Goal: Information Seeking & Learning: Learn about a topic

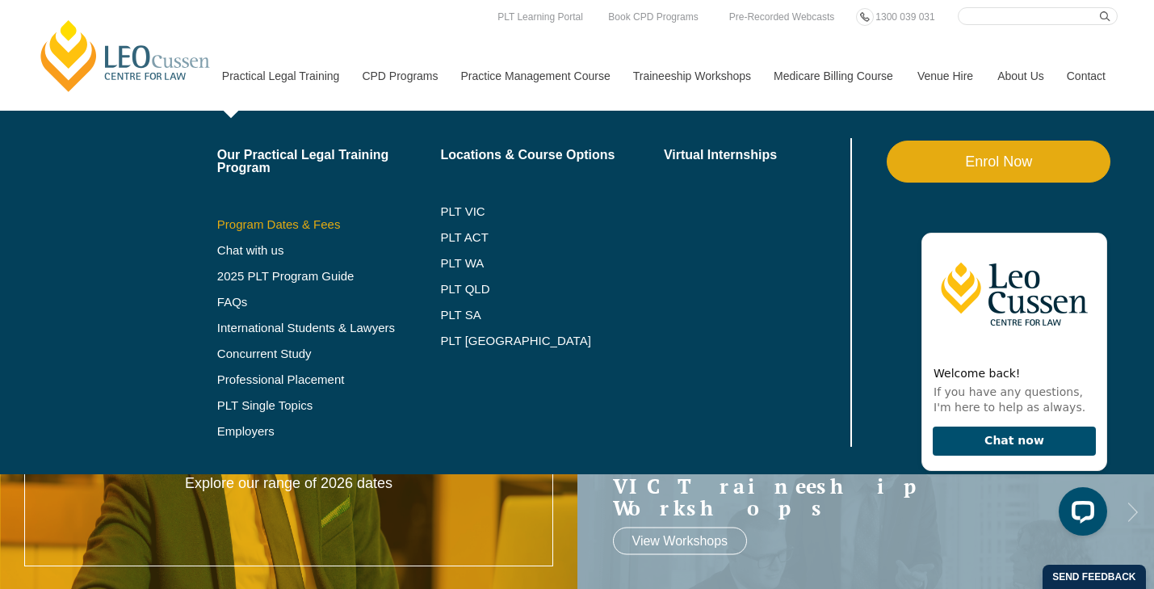
click at [267, 224] on link "Program Dates & Fees" at bounding box center [329, 224] width 224 height 13
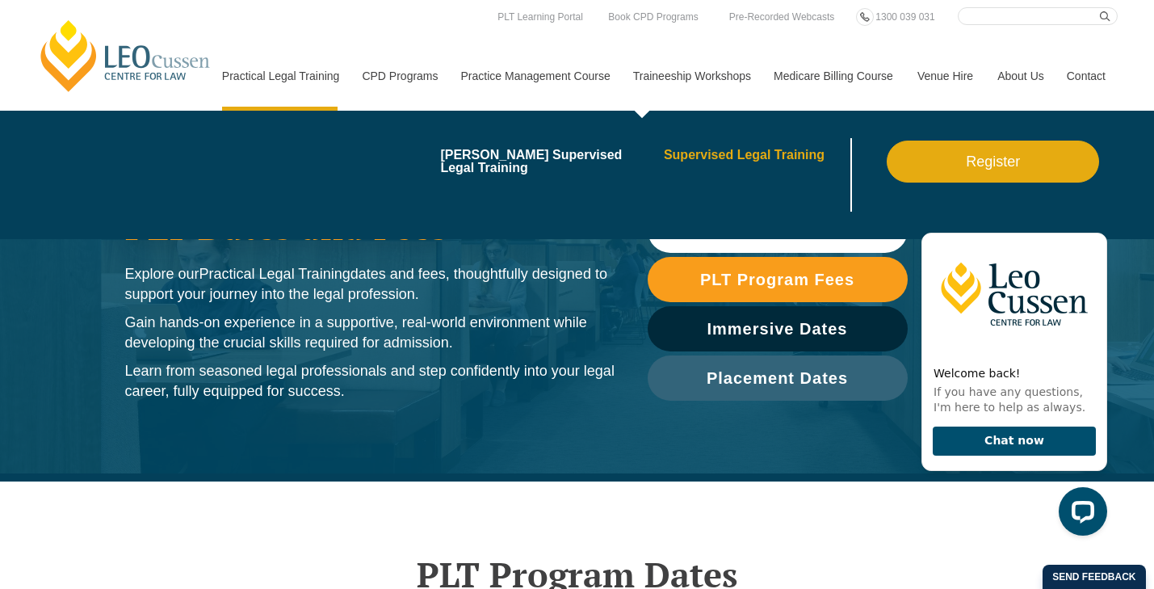
click at [685, 151] on link "Supervised Legal Training" at bounding box center [755, 155] width 183 height 13
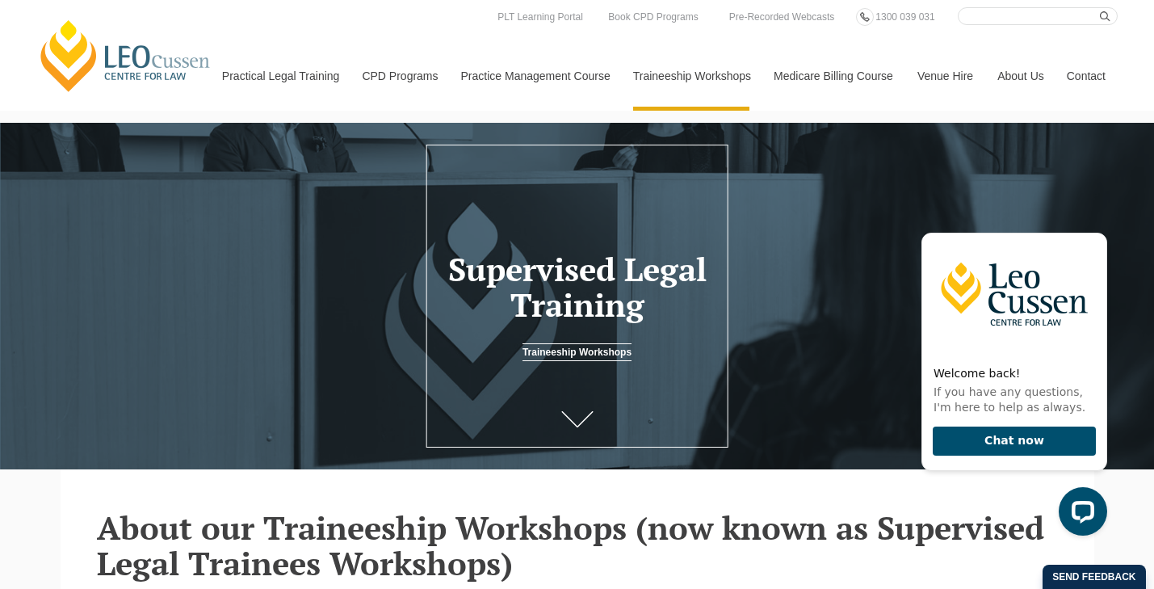
click at [171, 57] on link "[PERSON_NAME] Centre for Law" at bounding box center [125, 56] width 178 height 76
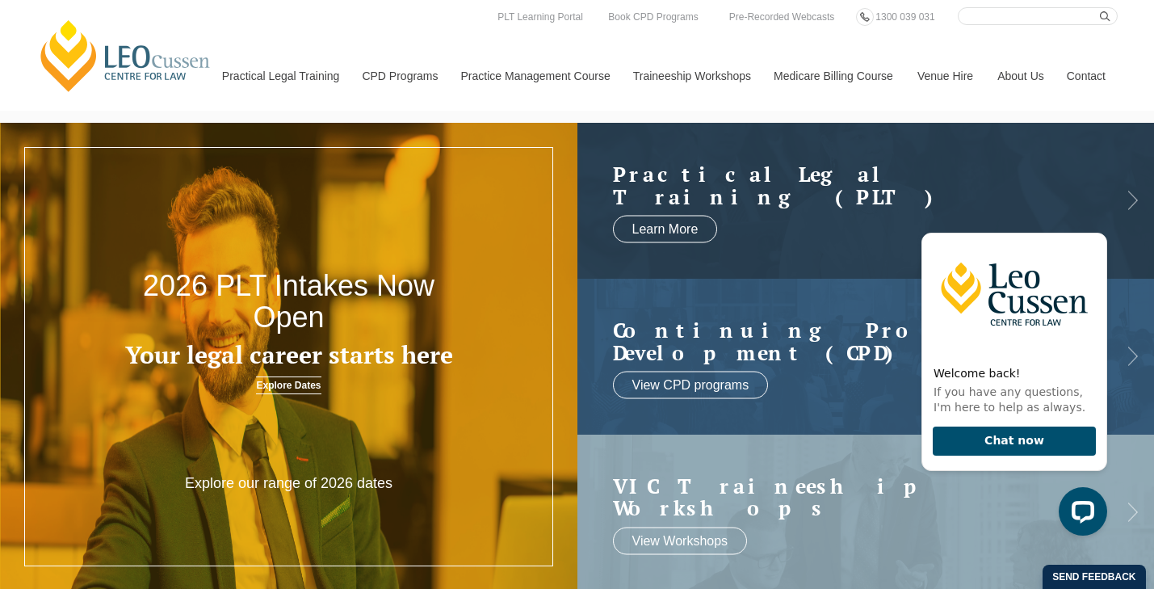
click at [424, 27] on nav "Practical Legal Training Our Practical Legal Training Program Program Dates & F…" at bounding box center [663, 68] width 907 height 86
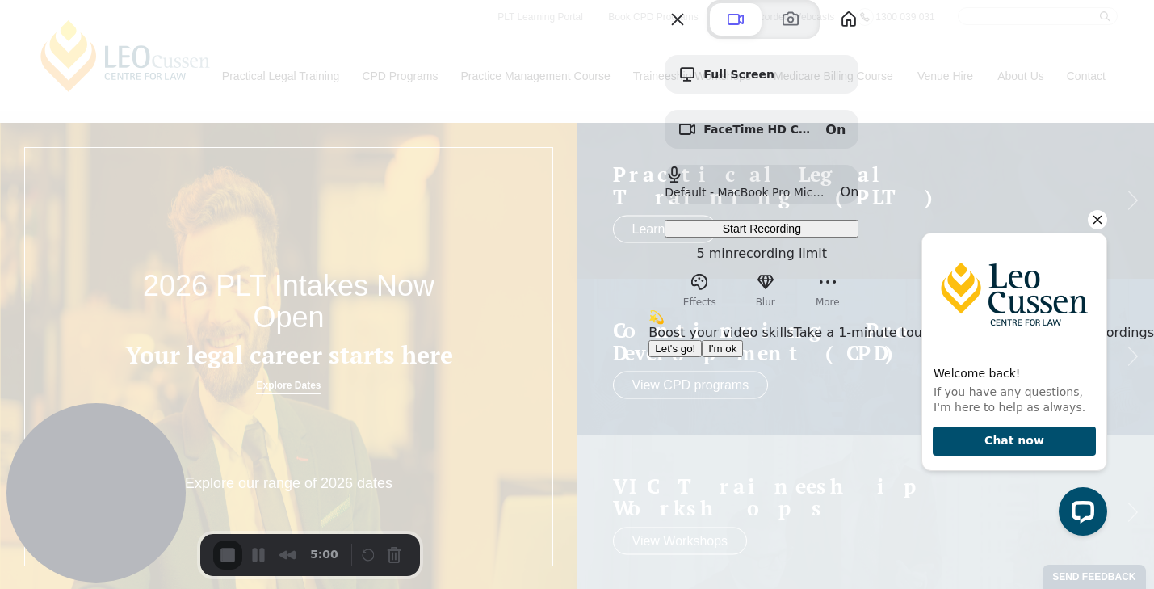
click at [1089, 215] on icon "Hide greeting" at bounding box center [1096, 219] width 19 height 19
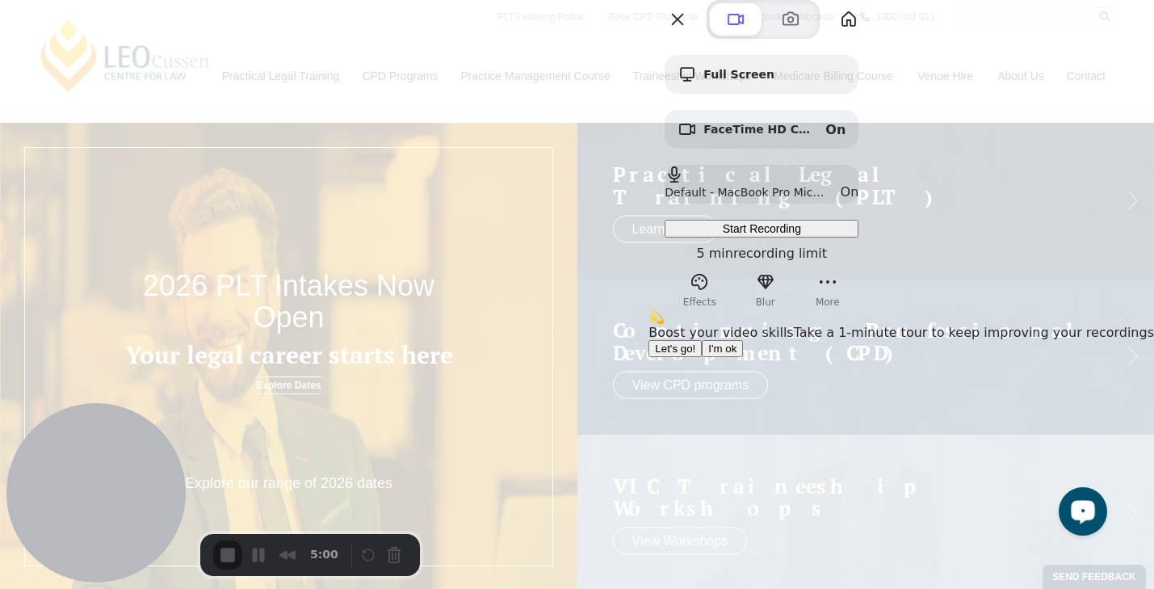
click at [1050, 496] on div at bounding box center [1080, 514] width 68 height 68
click at [749, 357] on div "💫 Boost your video skills Take a 1-minute tour to keep improving your recording…" at bounding box center [900, 333] width 505 height 48
drag, startPoint x: 936, startPoint y: 44, endPoint x: 851, endPoint y: 190, distance: 168.9
click at [935, 309] on div "💫 Boost your video skills Take a 1-minute tour to keep improving your recording…" at bounding box center [900, 333] width 505 height 48
click at [695, 354] on span "Let's go!" at bounding box center [675, 348] width 40 height 12
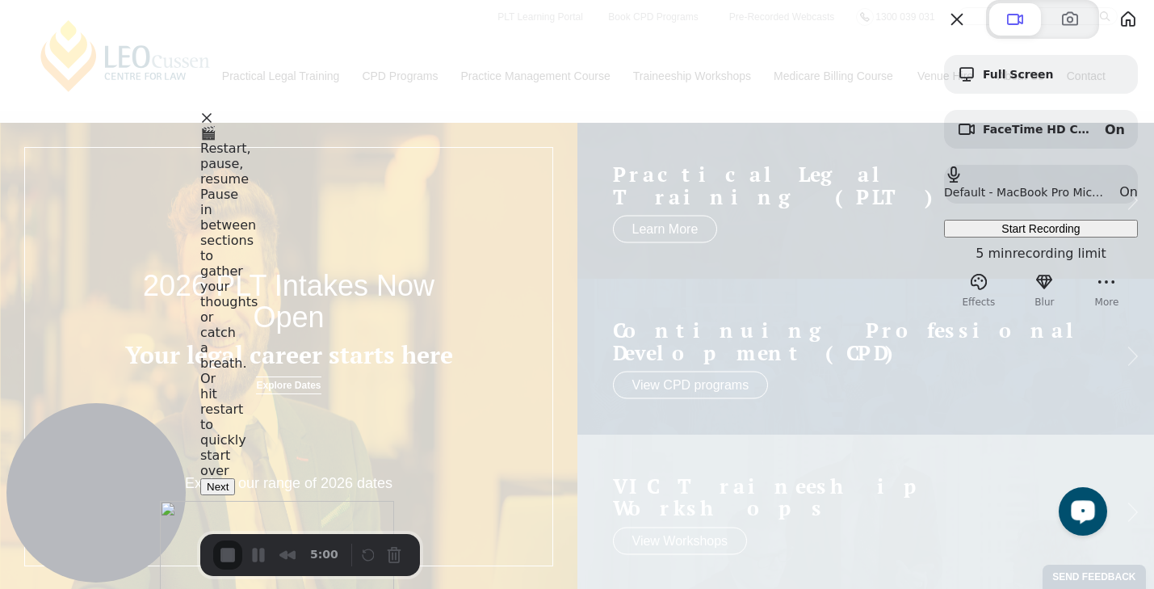
click at [235, 495] on button "Next" at bounding box center [217, 486] width 35 height 17
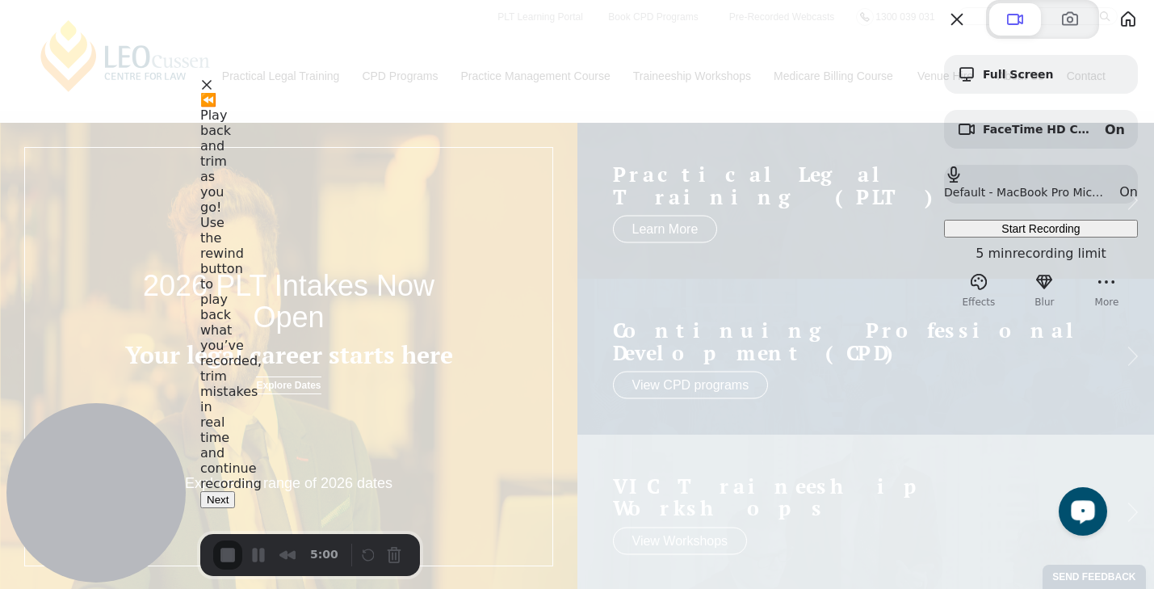
click at [235, 497] on button "Next" at bounding box center [217, 499] width 35 height 17
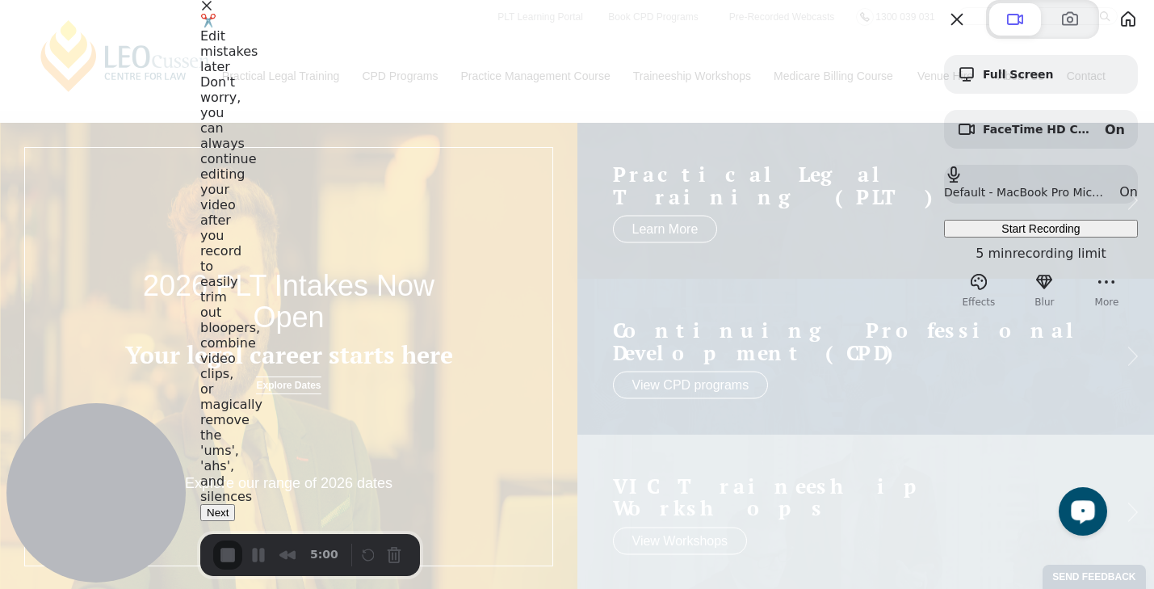
click at [235, 504] on button "Next" at bounding box center [217, 512] width 35 height 17
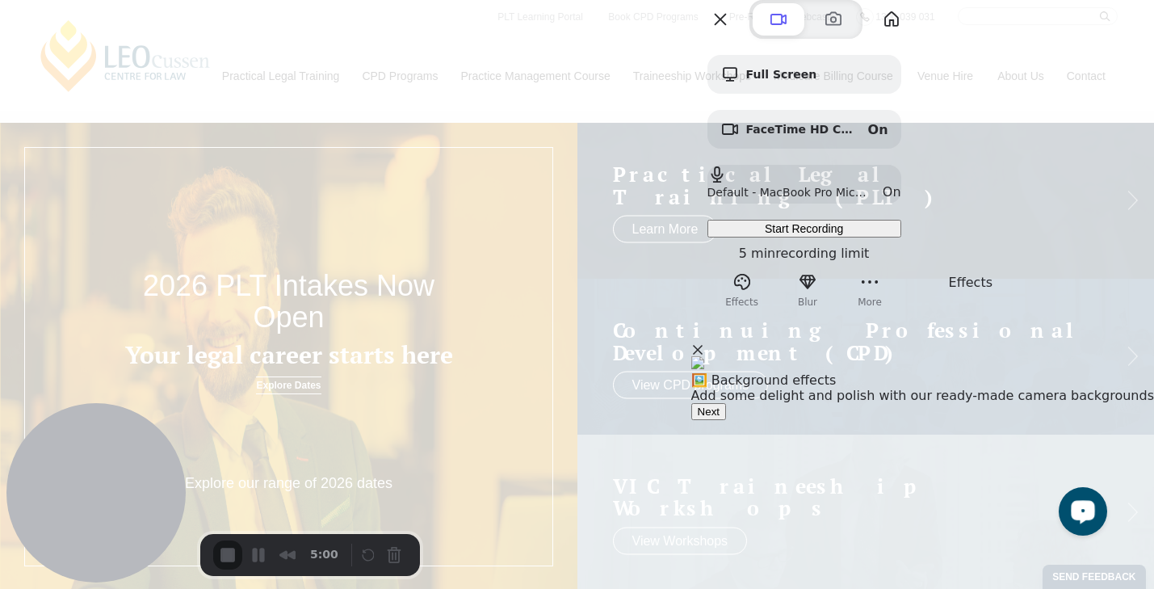
click at [704, 356] on span at bounding box center [697, 349] width 13 height 13
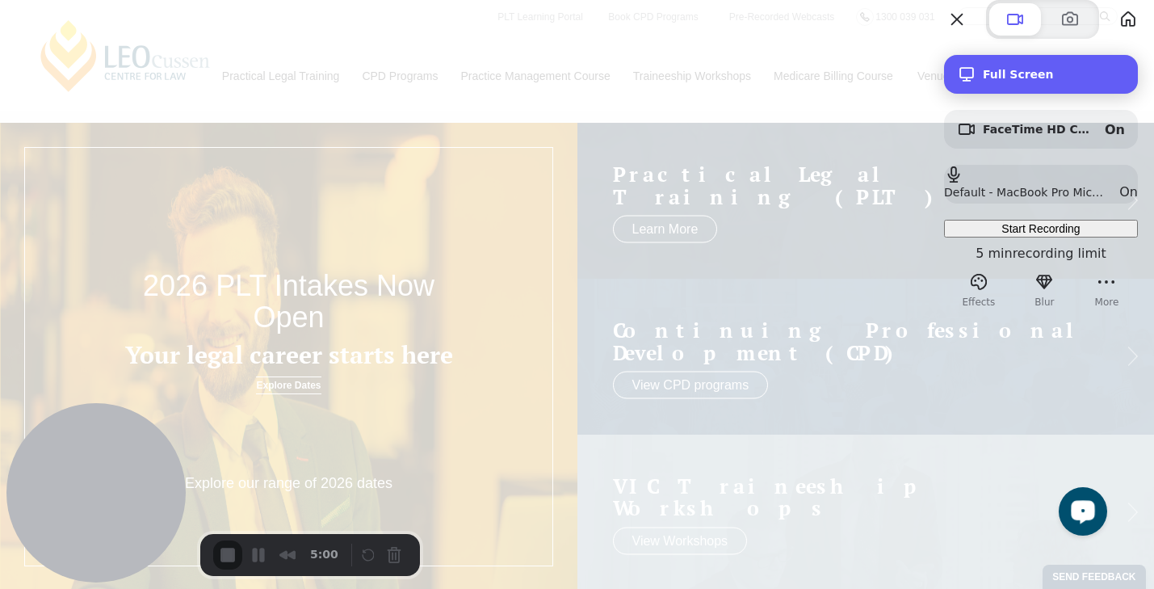
click at [987, 94] on div "Full Screen" at bounding box center [1041, 74] width 194 height 39
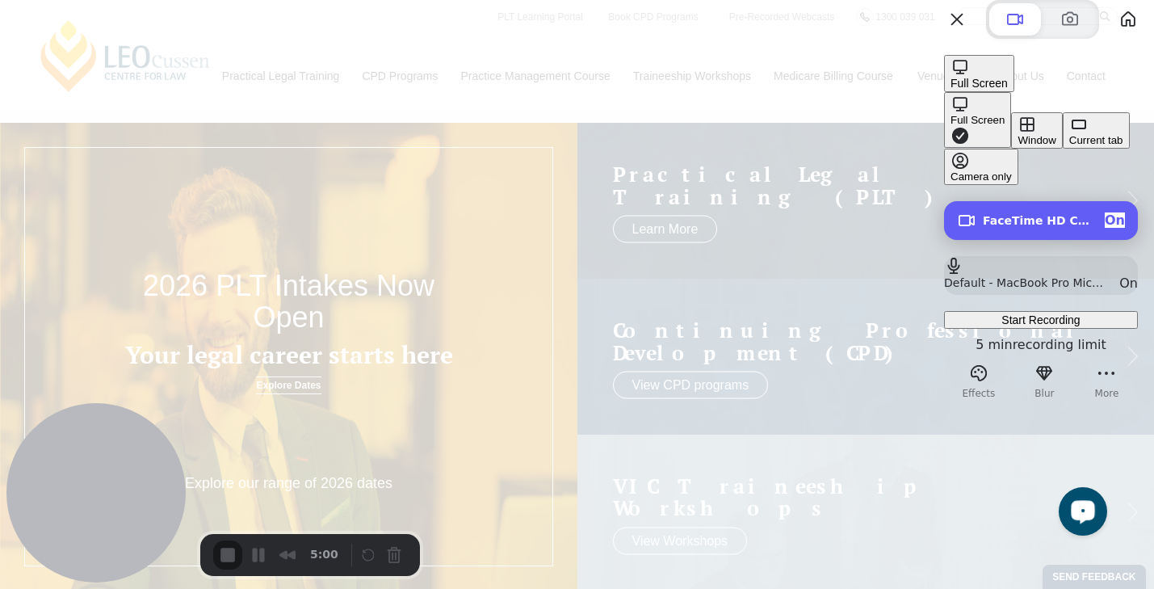
click at [1033, 214] on span "FaceTime HD Camera (B6DF:451A)" at bounding box center [1037, 220] width 109 height 13
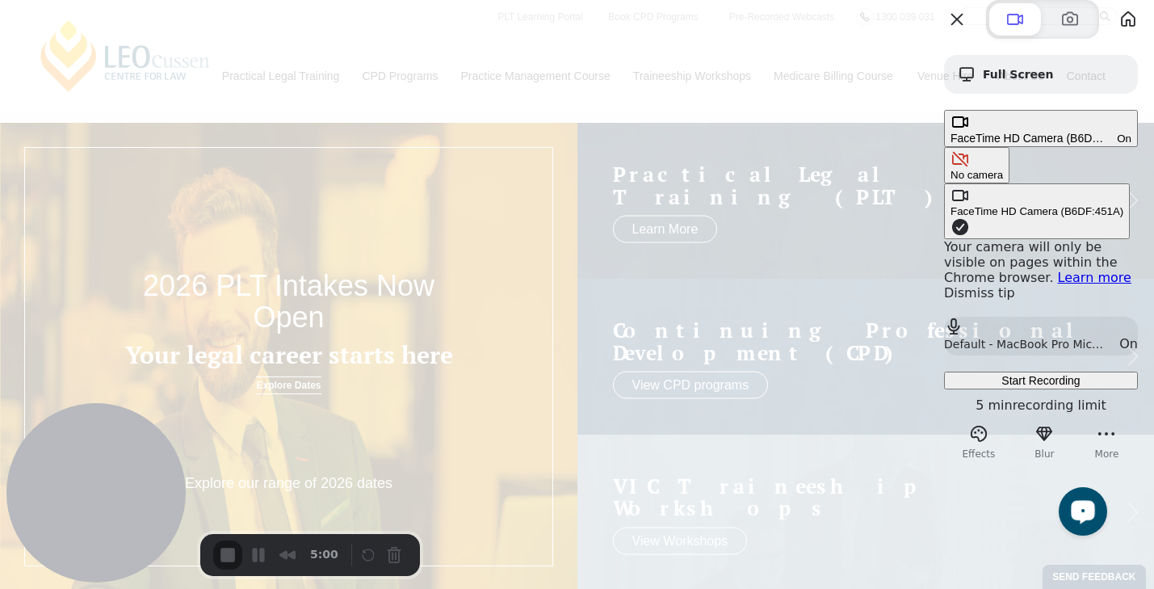
click at [950, 217] on span "Camera options" at bounding box center [959, 226] width 19 height 19
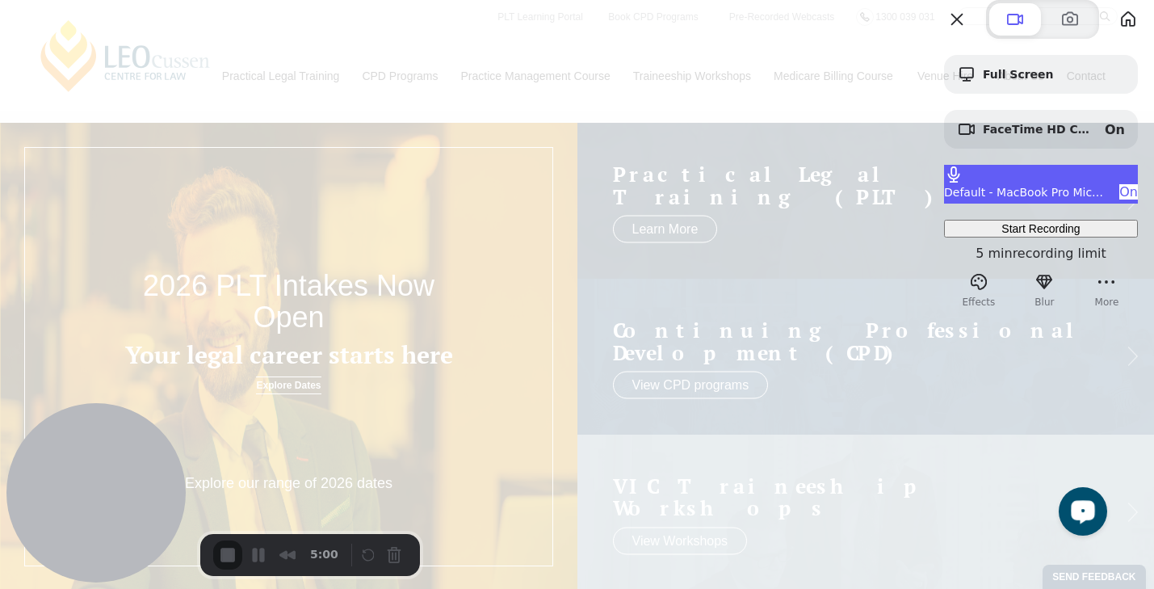
click at [1119, 199] on div "On" at bounding box center [1128, 191] width 19 height 15
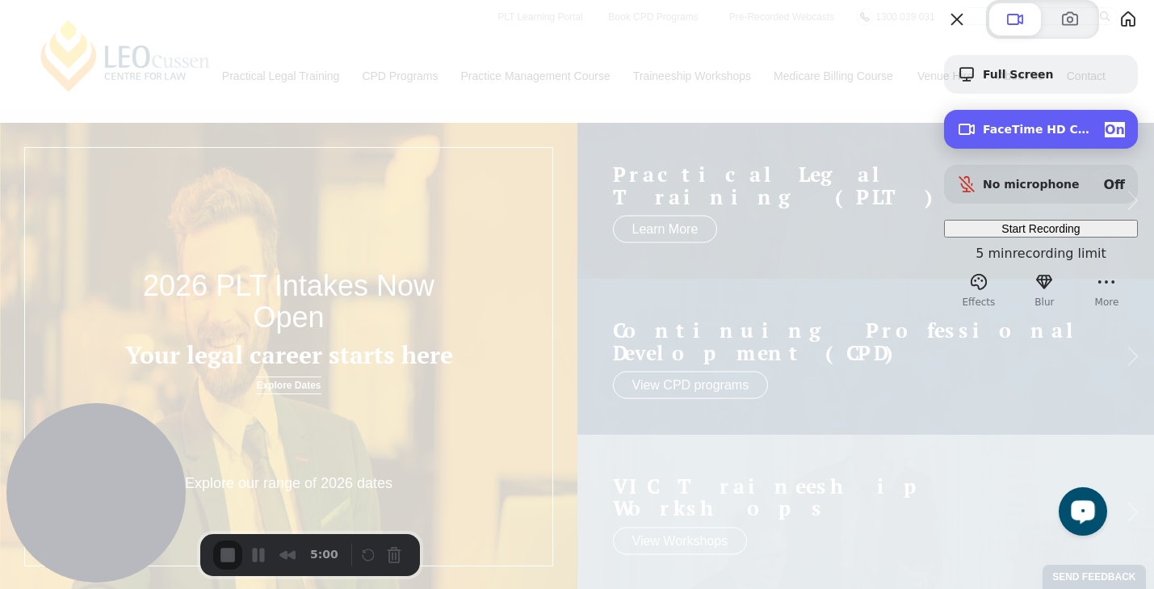
click at [1104, 137] on span "On" at bounding box center [1114, 129] width 20 height 15
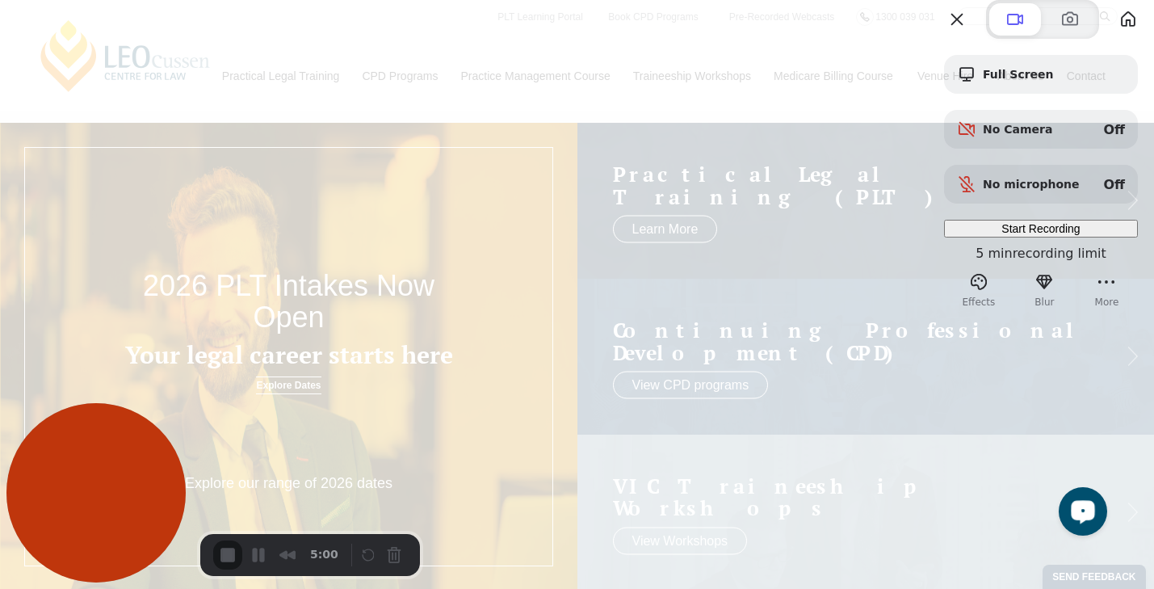
click at [1005, 235] on span "Start Recording" at bounding box center [1040, 228] width 78 height 13
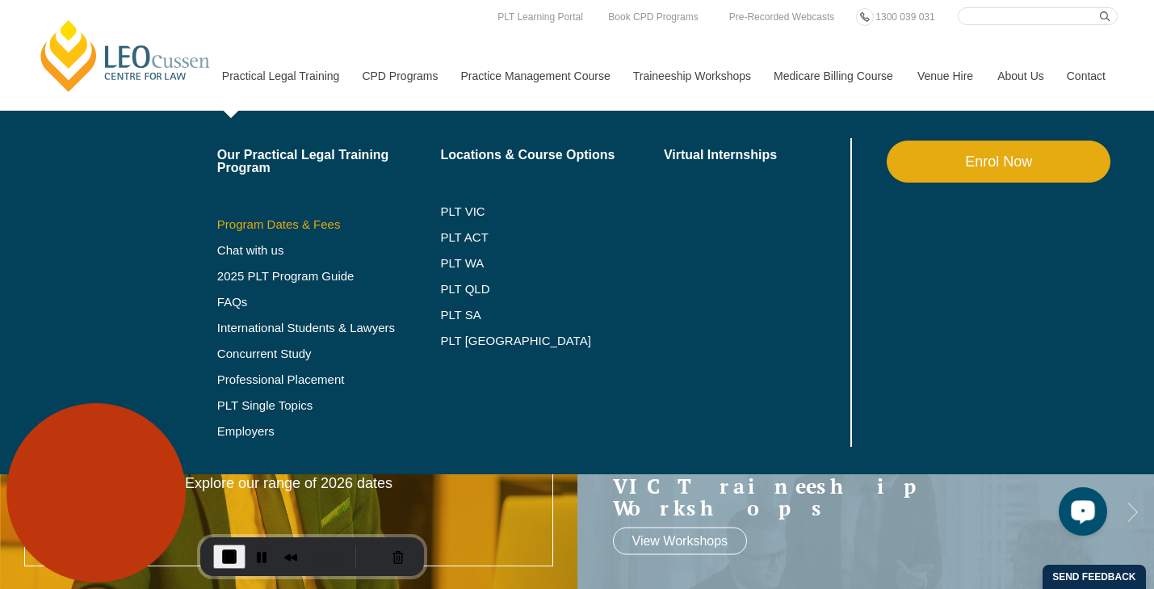
click at [251, 220] on link "Program Dates & Fees" at bounding box center [329, 224] width 224 height 13
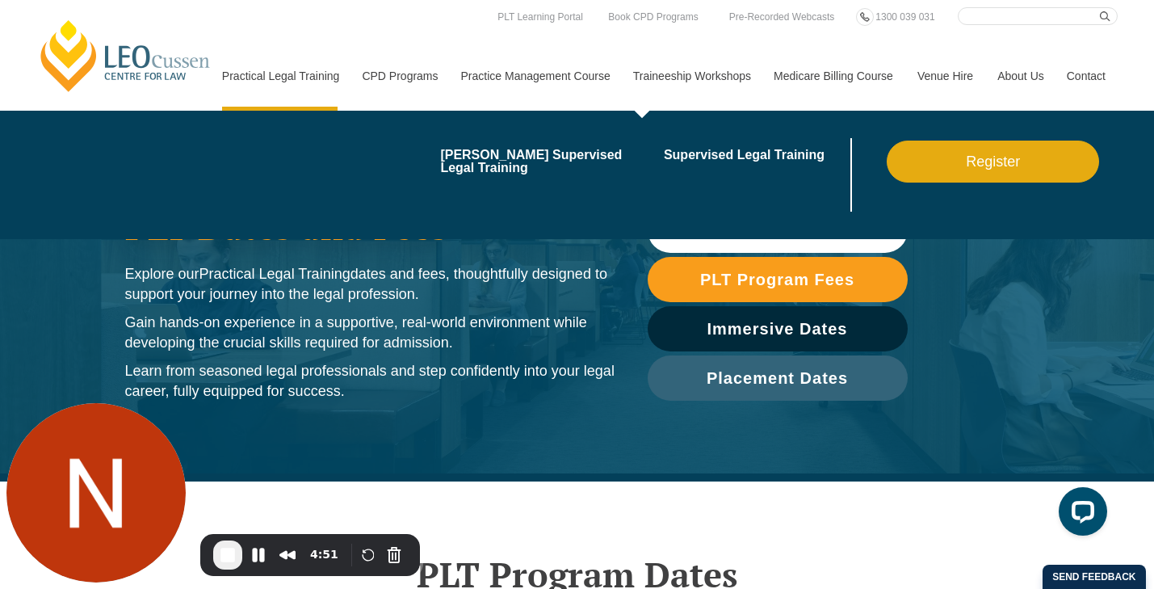
click at [656, 83] on link "Traineeship Workshops" at bounding box center [691, 75] width 140 height 69
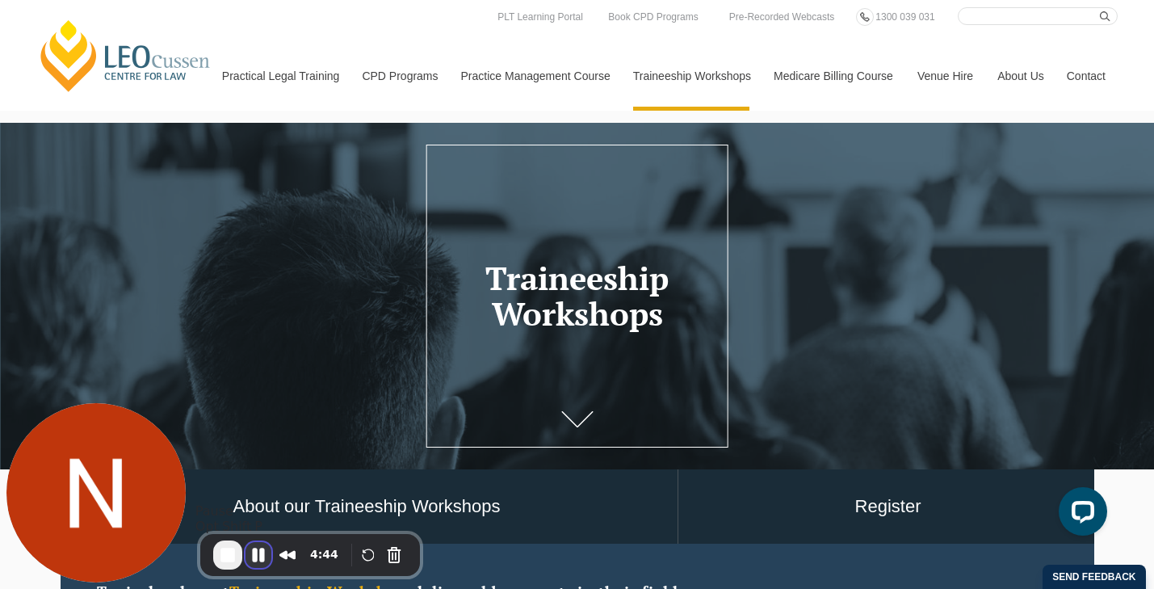
drag, startPoint x: 258, startPoint y: 555, endPoint x: 247, endPoint y: 559, distance: 12.0
click at [258, 555] on button "Pause Recording" at bounding box center [258, 555] width 26 height 26
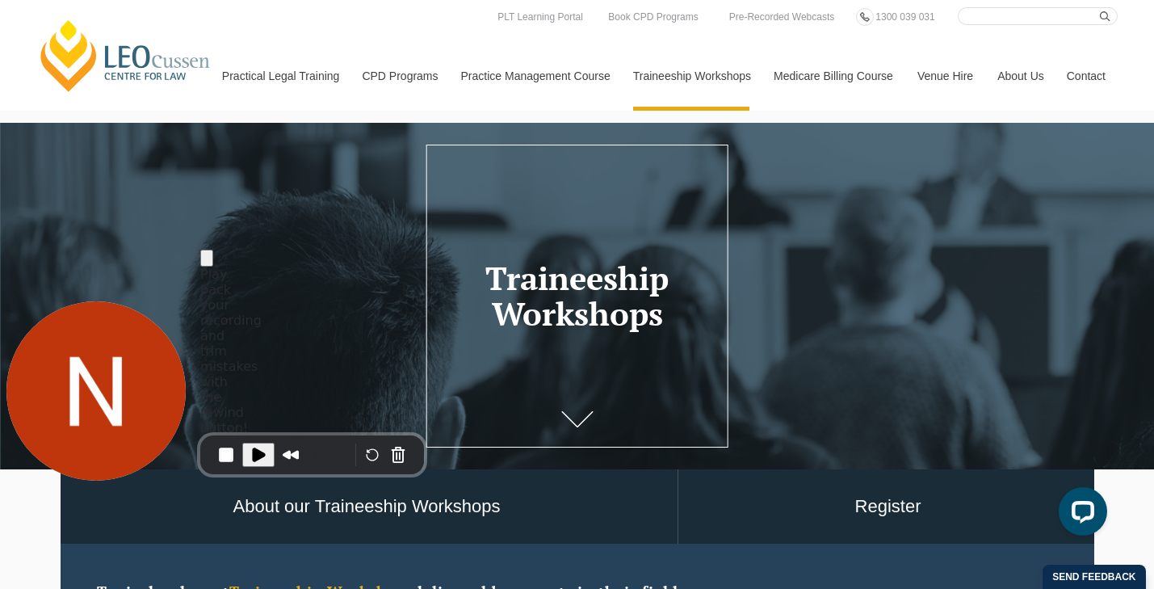
drag, startPoint x: 332, startPoint y: 539, endPoint x: 237, endPoint y: 437, distance: 139.4
click at [234, 438] on div "4:43" at bounding box center [312, 454] width 224 height 39
click at [390, 451] on button "Cancel Recording" at bounding box center [398, 455] width 26 height 26
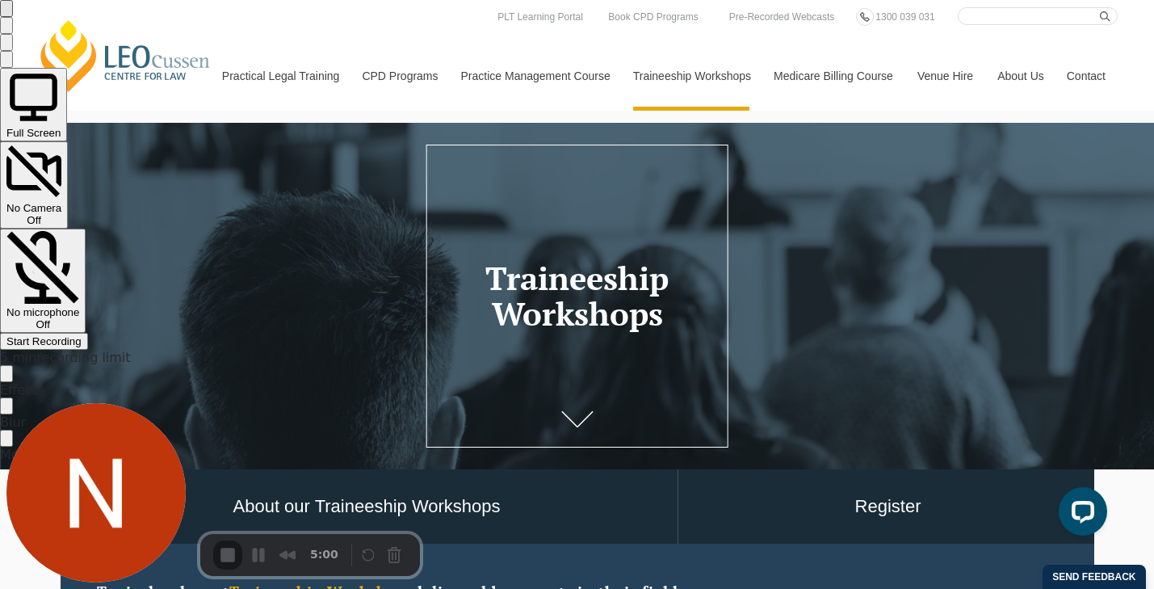
click at [82, 335] on span "Start Recording" at bounding box center [43, 341] width 75 height 12
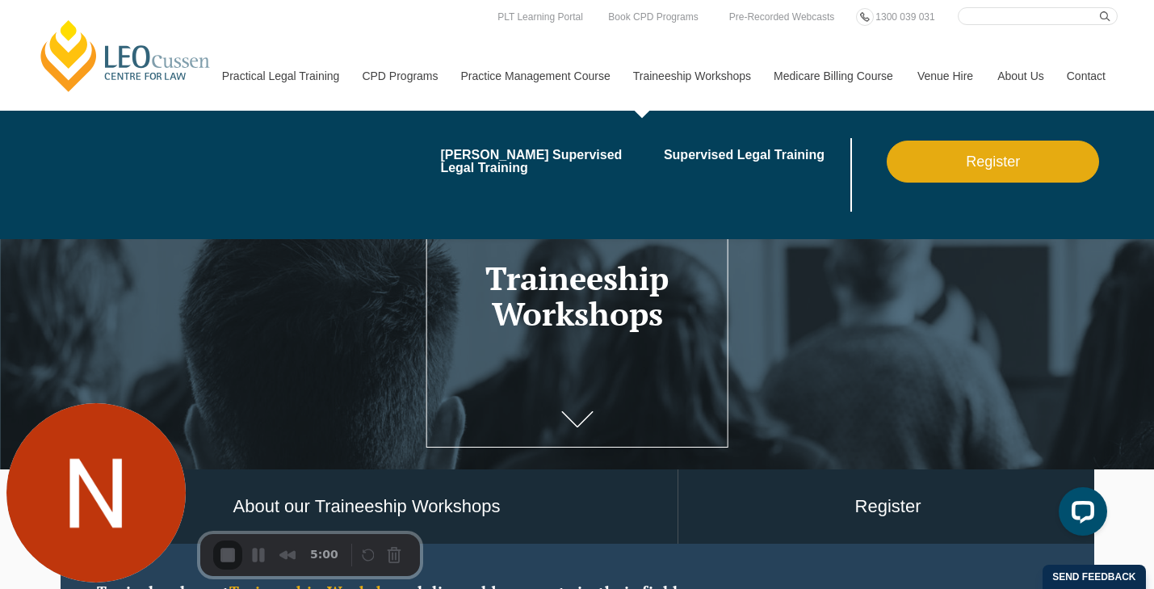
click at [666, 86] on link "Traineeship Workshops" at bounding box center [691, 75] width 140 height 69
click at [676, 158] on link "Supervised Legal Training" at bounding box center [755, 155] width 183 height 13
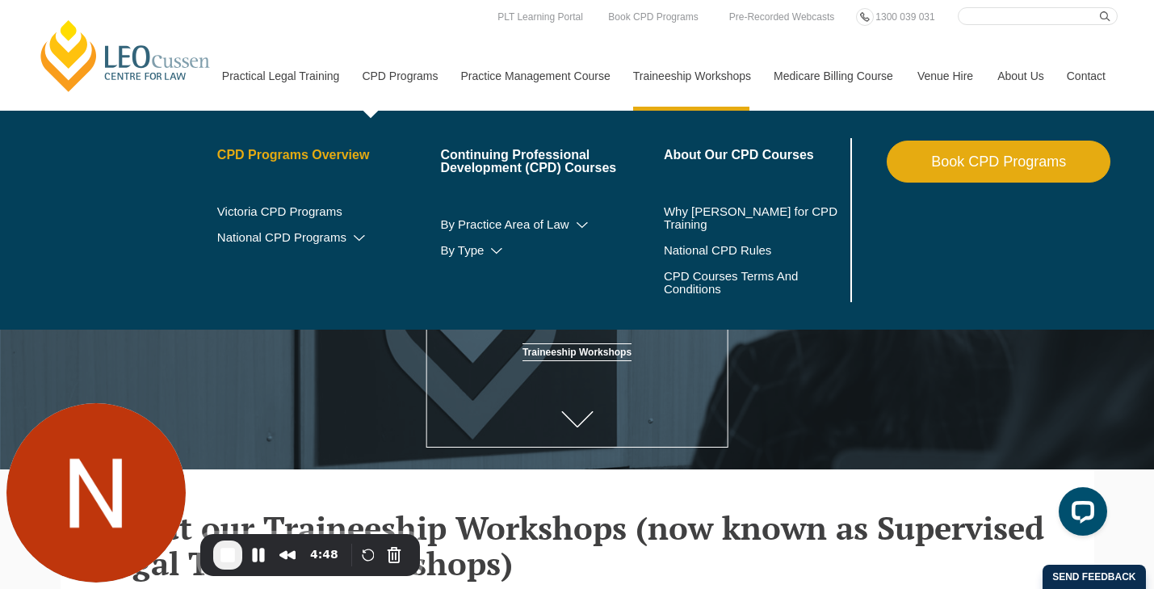
click at [332, 149] on link "CPD Programs Overview" at bounding box center [329, 155] width 224 height 13
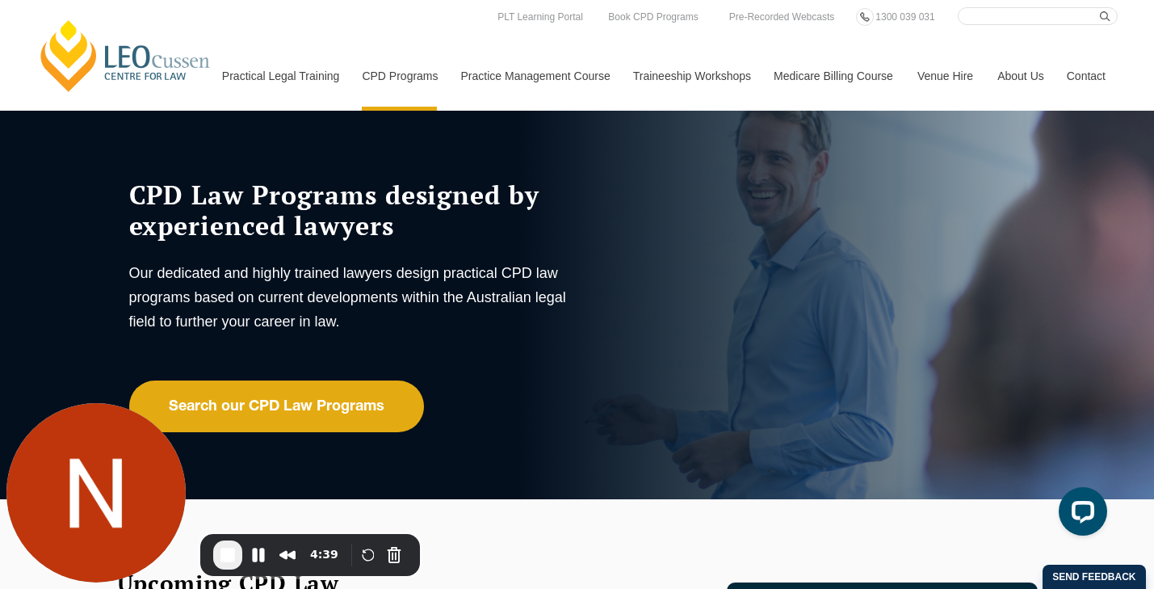
click at [941, 81] on link "Venue Hire" at bounding box center [945, 75] width 80 height 69
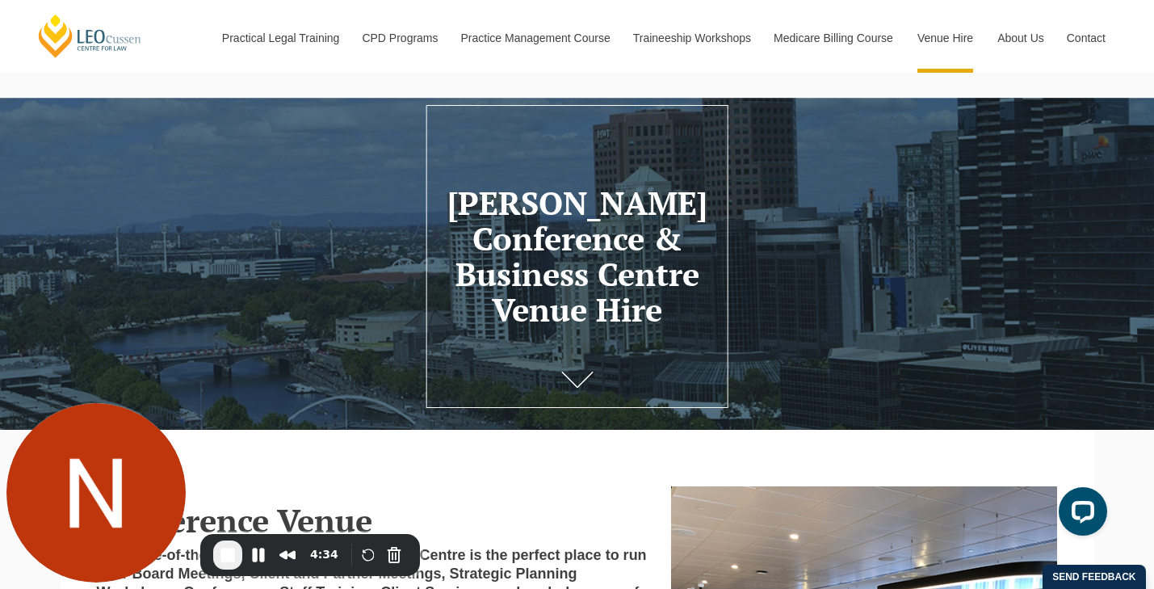
scroll to position [44, 0]
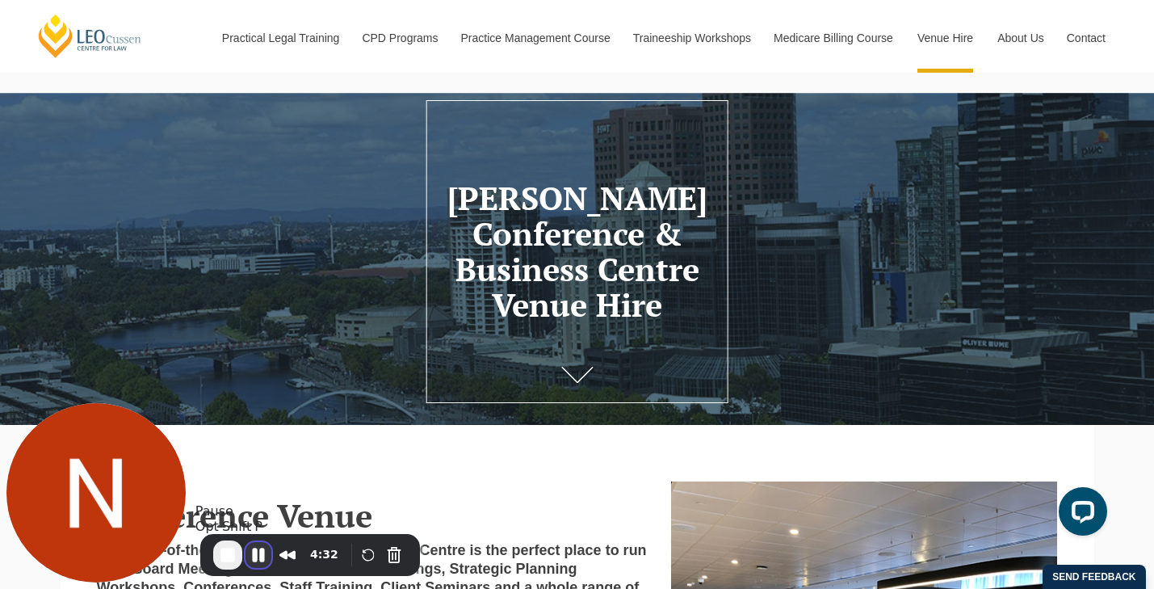
click at [263, 561] on button "Pause Recording" at bounding box center [258, 555] width 26 height 26
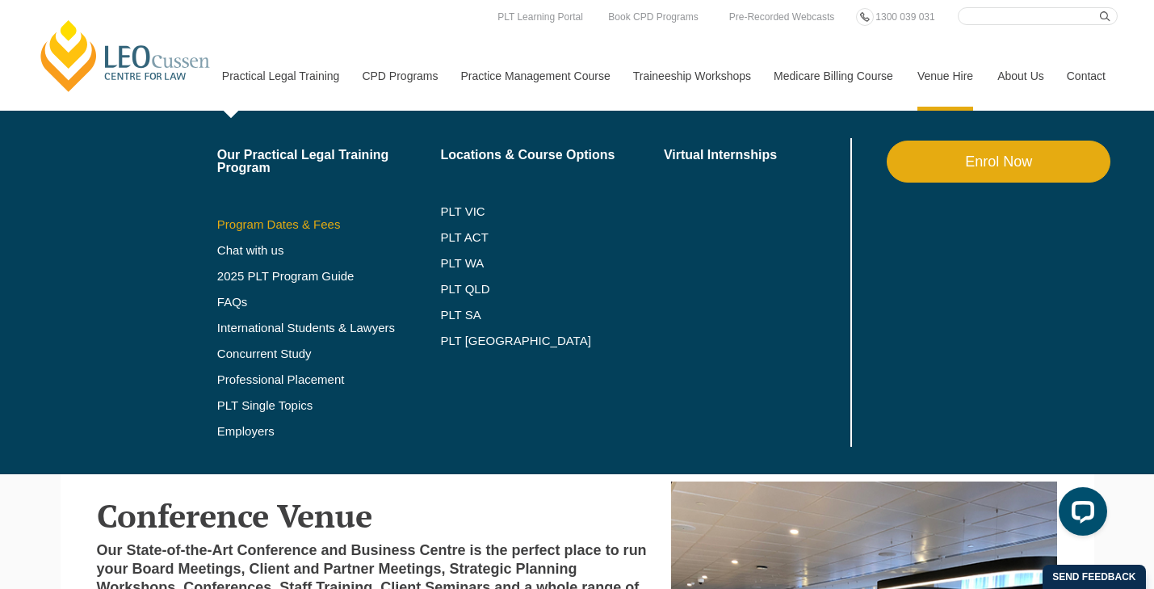
click at [277, 224] on link "Program Dates & Fees" at bounding box center [329, 224] width 224 height 13
